Goal: Information Seeking & Learning: Learn about a topic

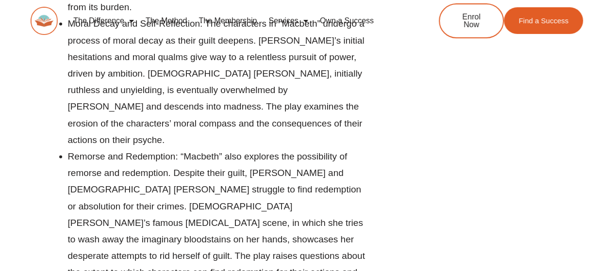
scroll to position [13877, 0]
drag, startPoint x: 330, startPoint y: 144, endPoint x: 68, endPoint y: 126, distance: 262.3
copy li "“I have no spur to prick the sides of my intent, but only vaulting ambition, wh…"
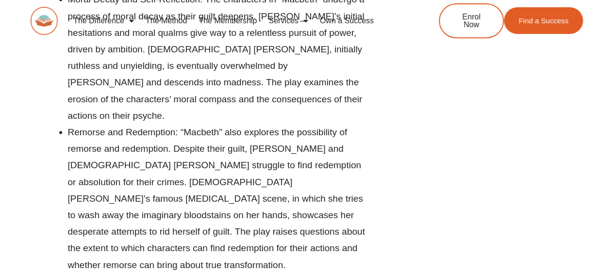
drag, startPoint x: 270, startPoint y: 198, endPoint x: 81, endPoint y: 173, distance: 190.6
drag, startPoint x: 268, startPoint y: 191, endPoint x: 68, endPoint y: 171, distance: 200.5
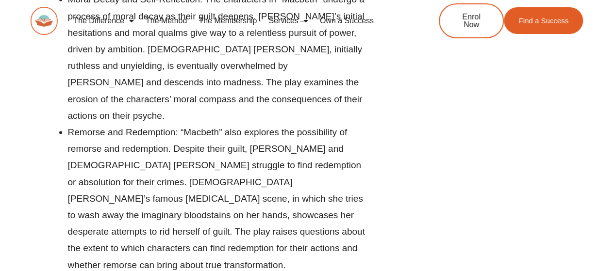
copy li "“I have supped full with horrors; direness, familiar to my slaughterous thought…"
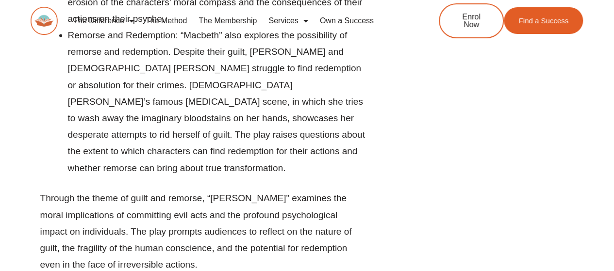
scroll to position [14000, 0]
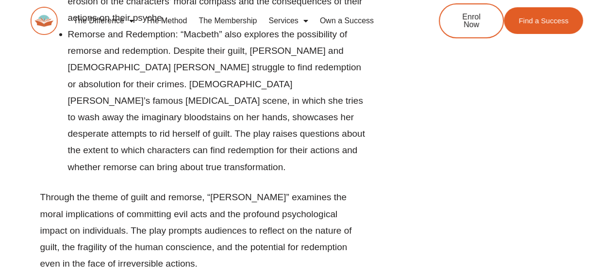
drag, startPoint x: 136, startPoint y: 167, endPoint x: 69, endPoint y: 151, distance: 69.4
copy li "“Will all great Neptune’s ocean wash this blood clean from my hand?” (Act 2, Sc…"
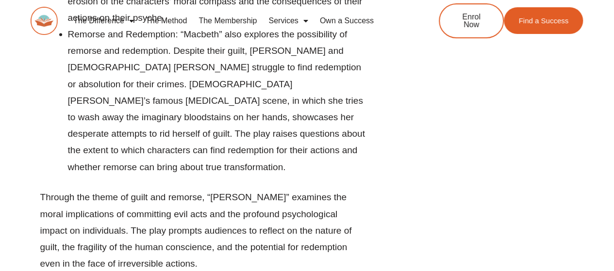
drag, startPoint x: 263, startPoint y: 182, endPoint x: 68, endPoint y: 182, distance: 194.2
copy li "“Out, damned spot! Out, I say!” (Act 5, Scene 1)"
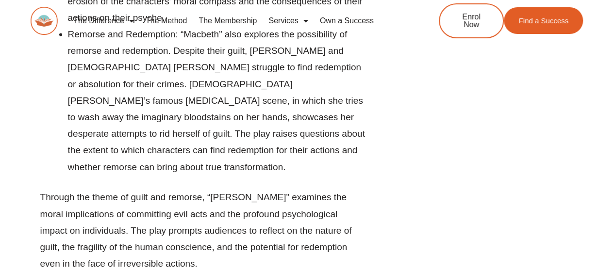
drag, startPoint x: 278, startPoint y: 204, endPoint x: 68, endPoint y: 199, distance: 209.9
copy li "“What’s done cannot be undone.” (Act 5, Scene 1)"
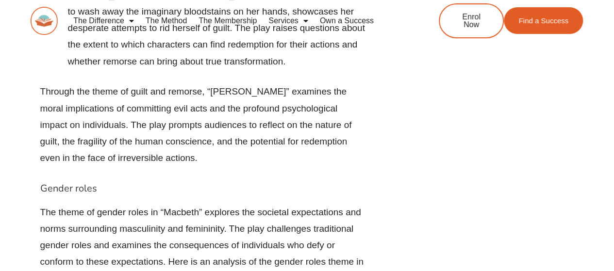
scroll to position [14105, 0]
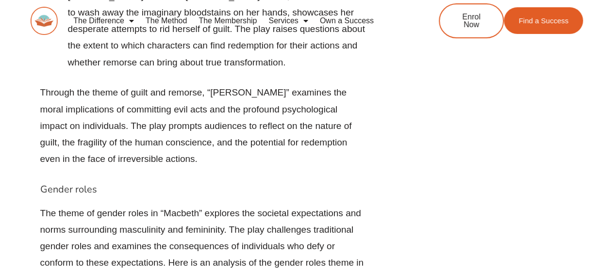
drag, startPoint x: 161, startPoint y: 172, endPoint x: 68, endPoint y: 160, distance: 94.1
copy li "“If chance will have me king, why, chance may crown me without my stir.” (Act 1…"
